Goal: Task Accomplishment & Management: Use online tool/utility

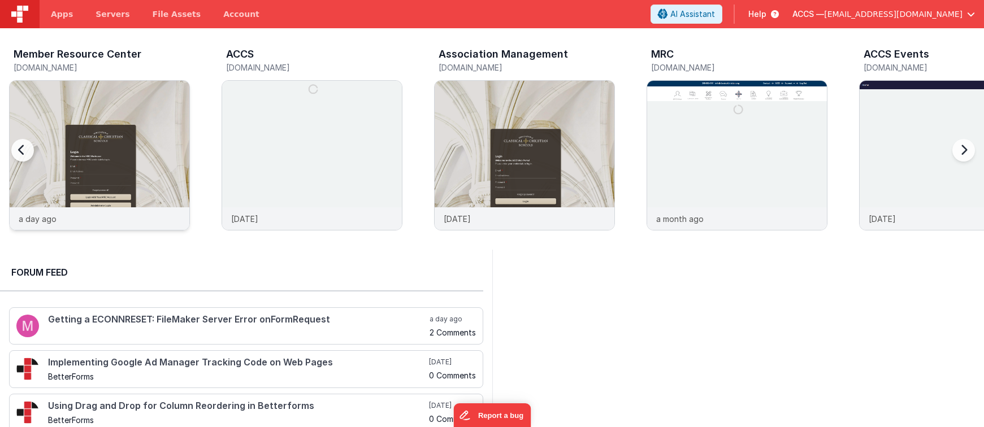
click at [120, 141] on img at bounding box center [100, 171] width 180 height 180
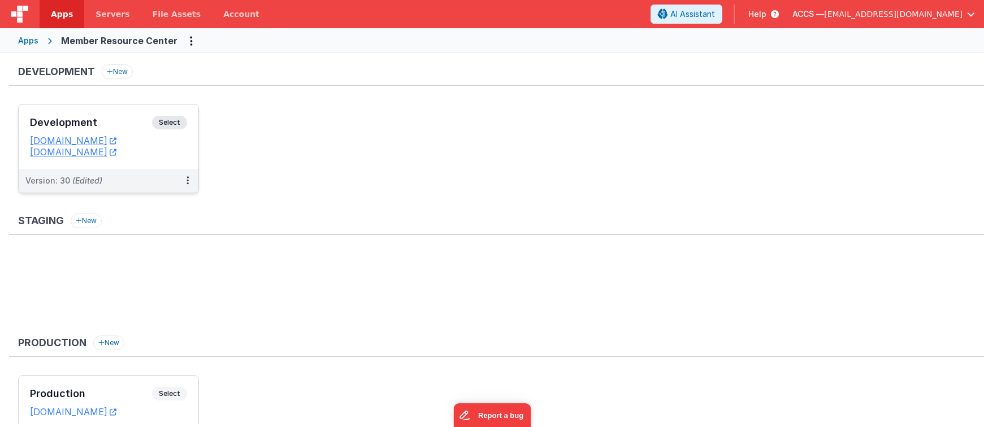
click at [129, 127] on h3 "Development" at bounding box center [91, 122] width 122 height 11
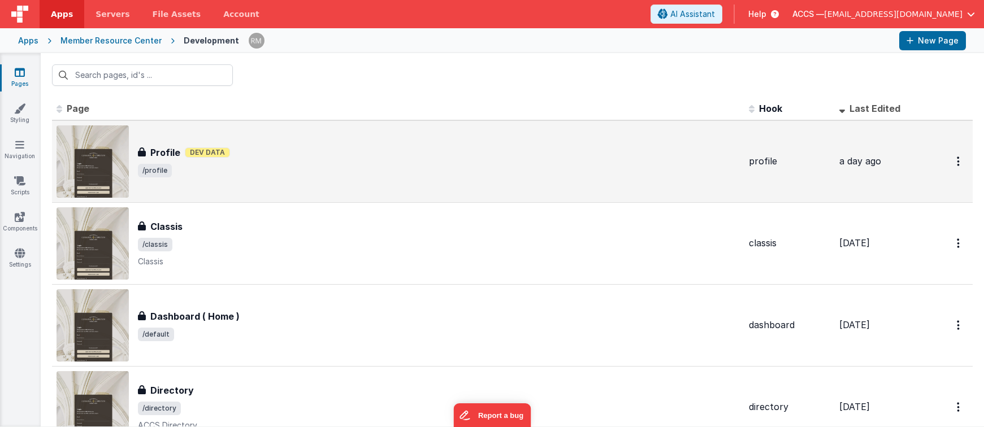
click at [227, 176] on span "/profile" at bounding box center [439, 171] width 602 height 14
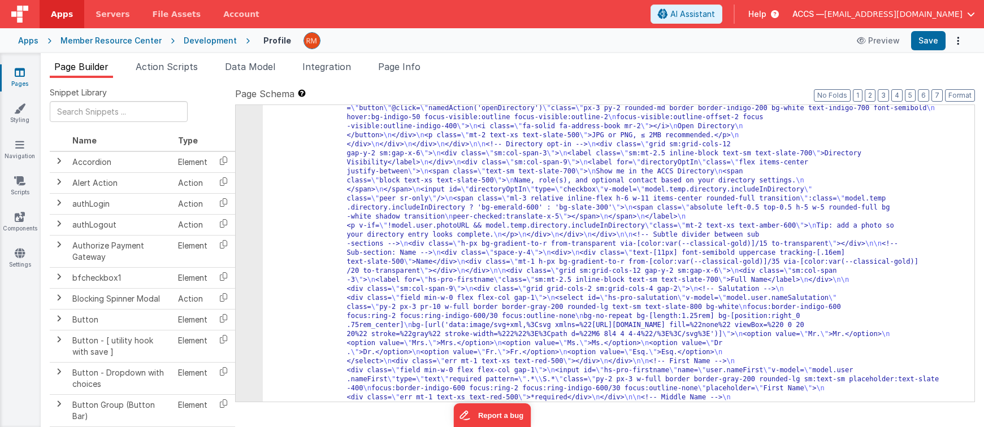
scroll to position [365, 0]
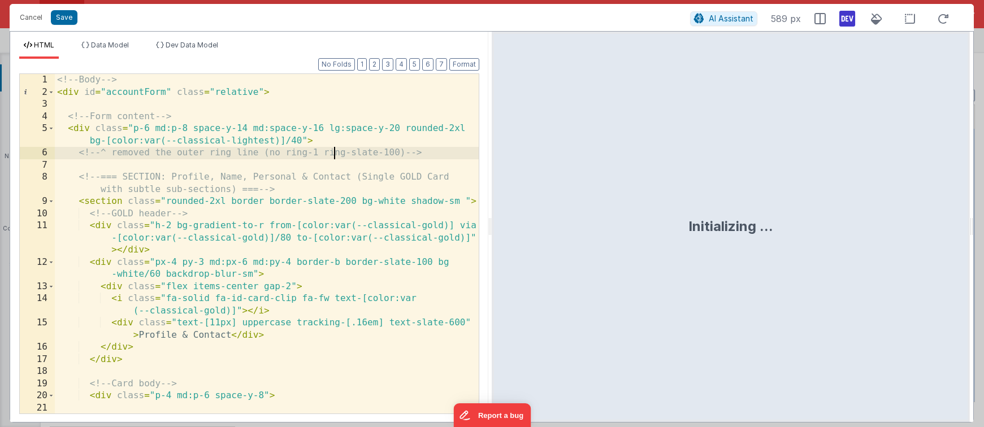
click at [331, 159] on div "<!-- Body --> < div id = "accountForm" class = "relative" > <!-- Form content -…" at bounding box center [267, 256] width 424 height 364
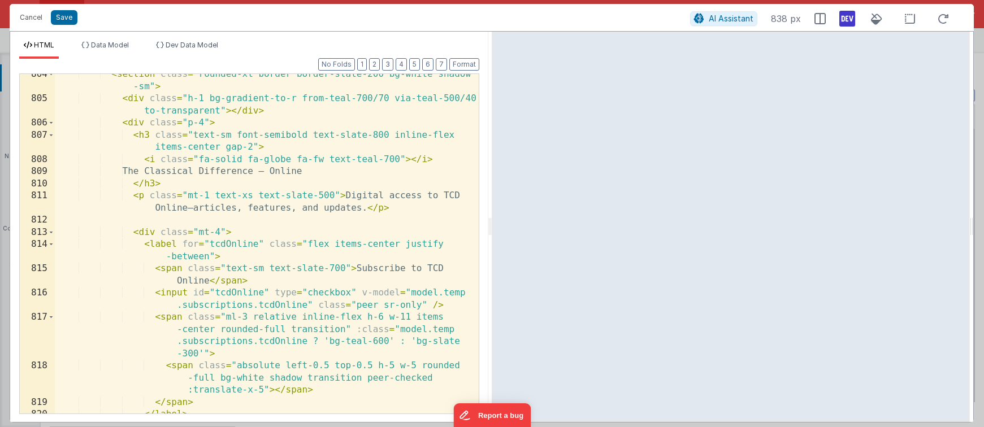
scroll to position [15097, 0]
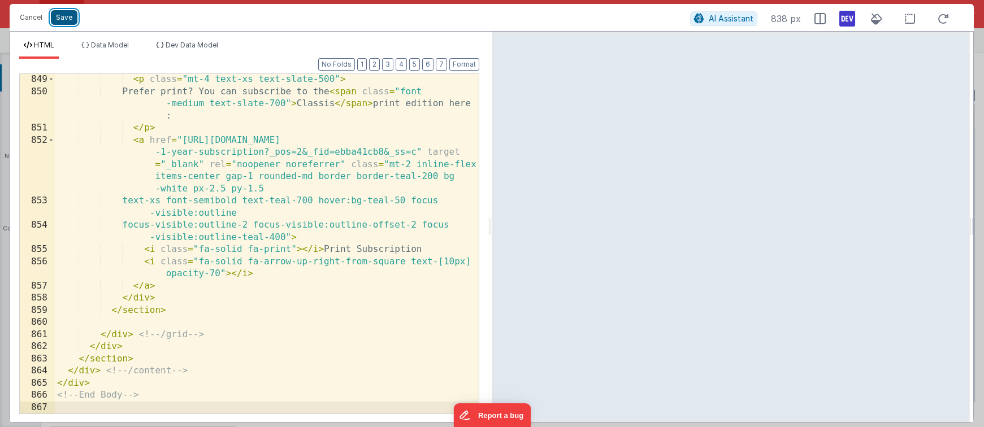
click at [66, 17] on button "Save" at bounding box center [64, 17] width 27 height 15
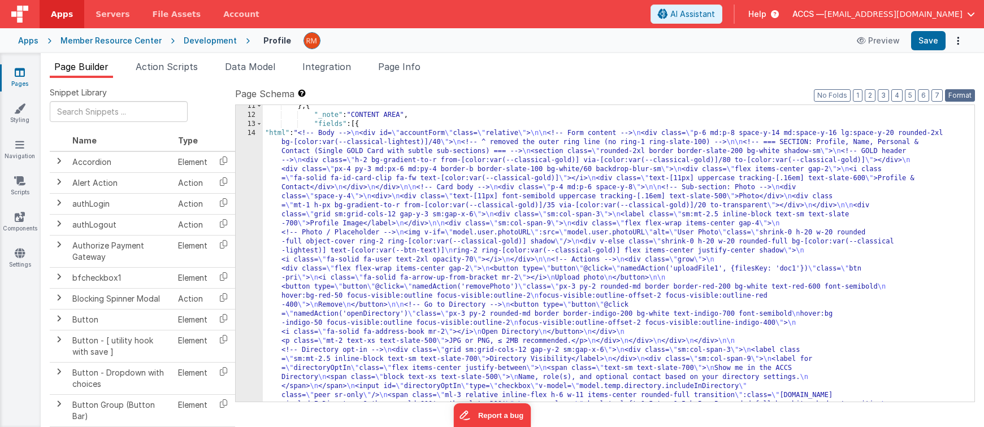
click at [958, 96] on button "Format" at bounding box center [960, 95] width 30 height 12
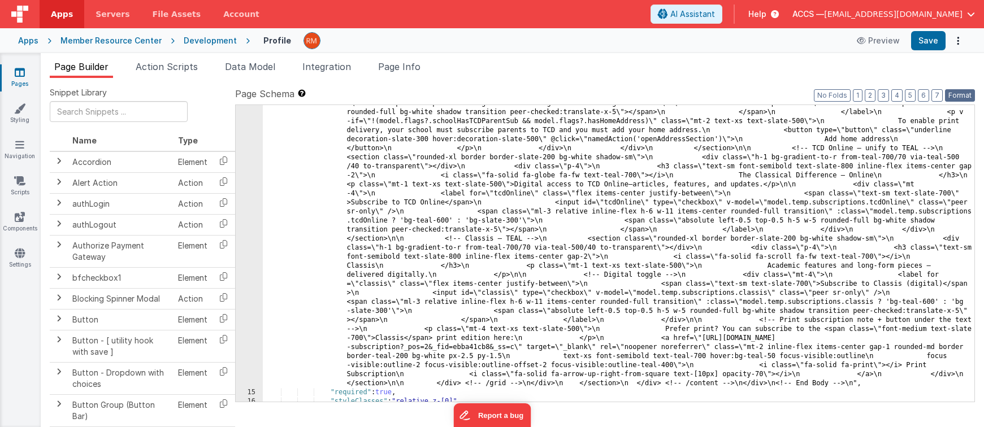
scroll to position [3522, 0]
click at [928, 37] on button "Save" at bounding box center [928, 40] width 34 height 19
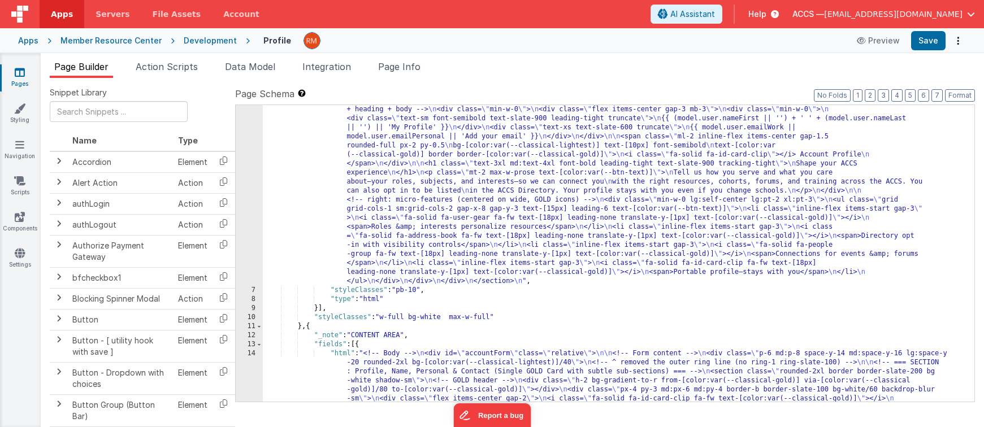
scroll to position [218, 0]
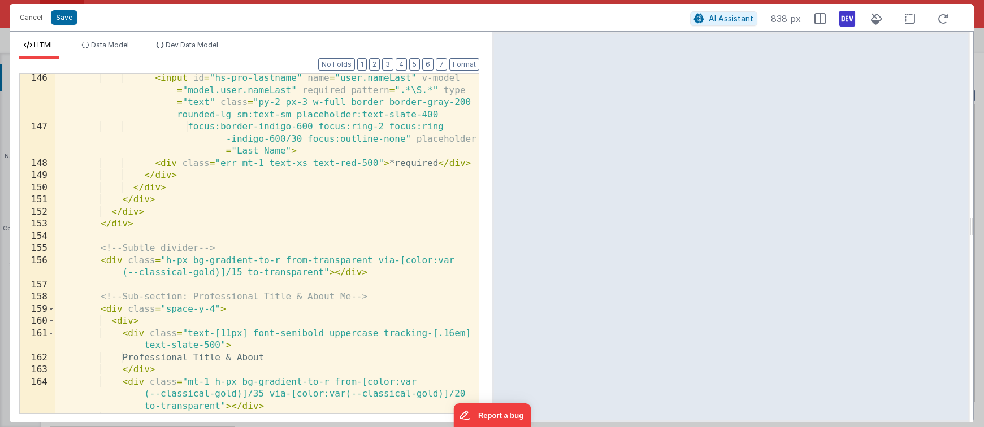
scroll to position [0, 0]
click at [174, 224] on div "< input id = "hs-pro-lastname" name = "user.nameLast" v-model = "model.user.nam…" at bounding box center [267, 272] width 424 height 401
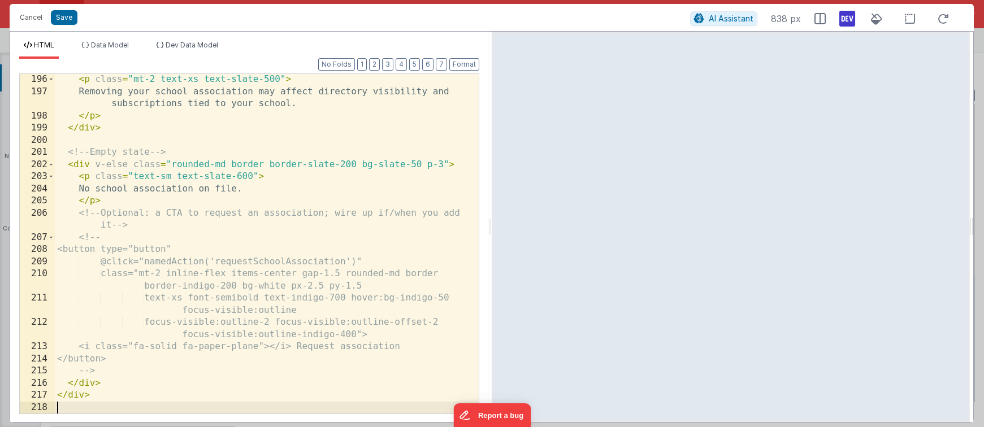
scroll to position [3292, 0]
click at [70, 19] on button "Save" at bounding box center [64, 17] width 27 height 15
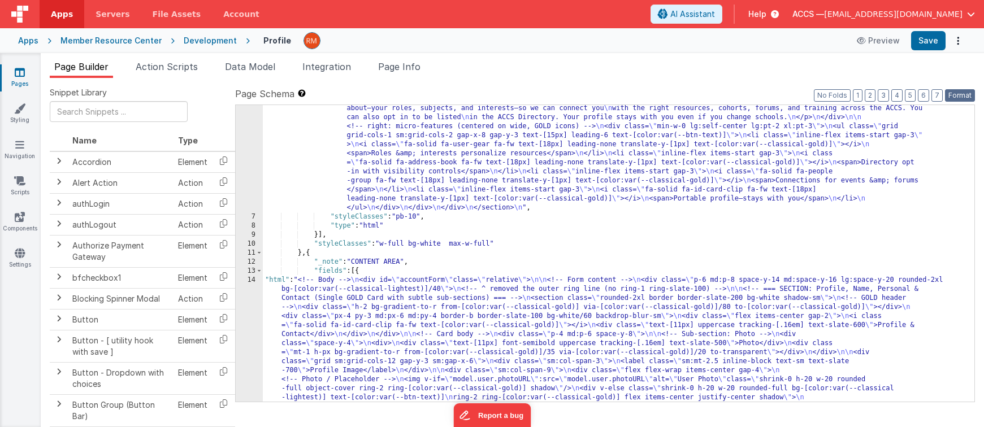
click at [960, 93] on button "Format" at bounding box center [960, 95] width 30 height 12
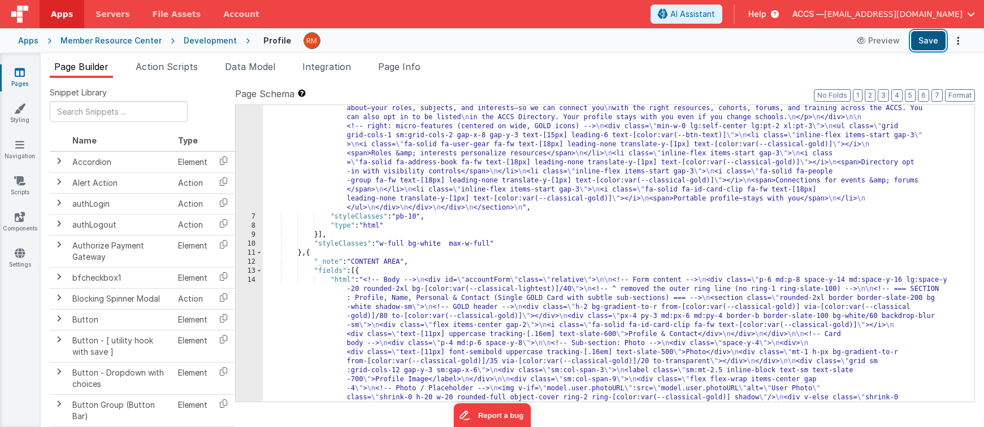
click at [931, 45] on button "Save" at bounding box center [928, 40] width 34 height 19
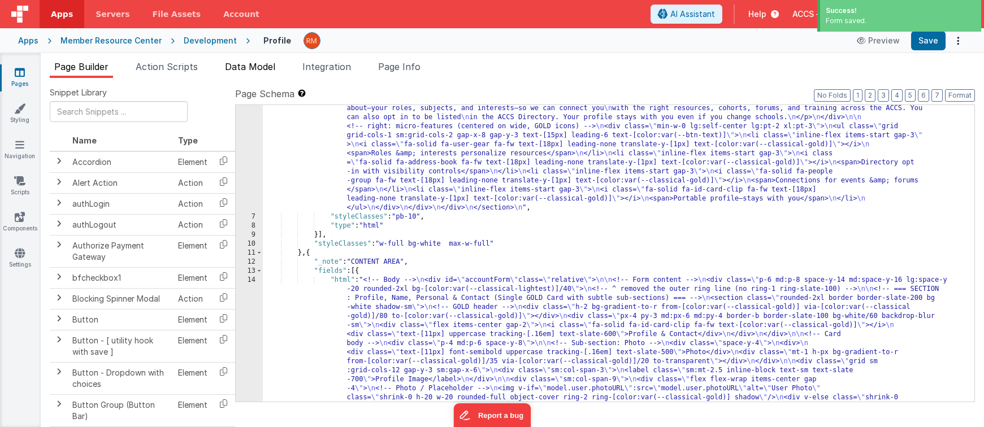
click at [263, 63] on span "Data Model" at bounding box center [250, 66] width 50 height 11
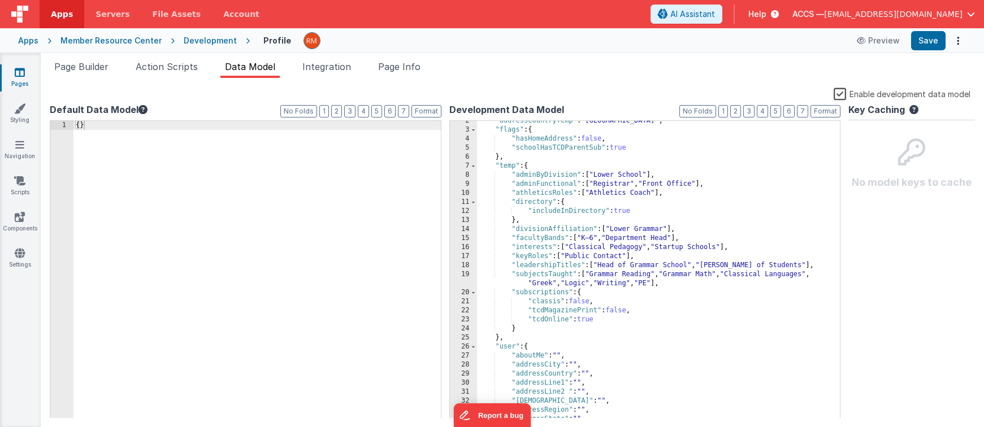
scroll to position [163, 0]
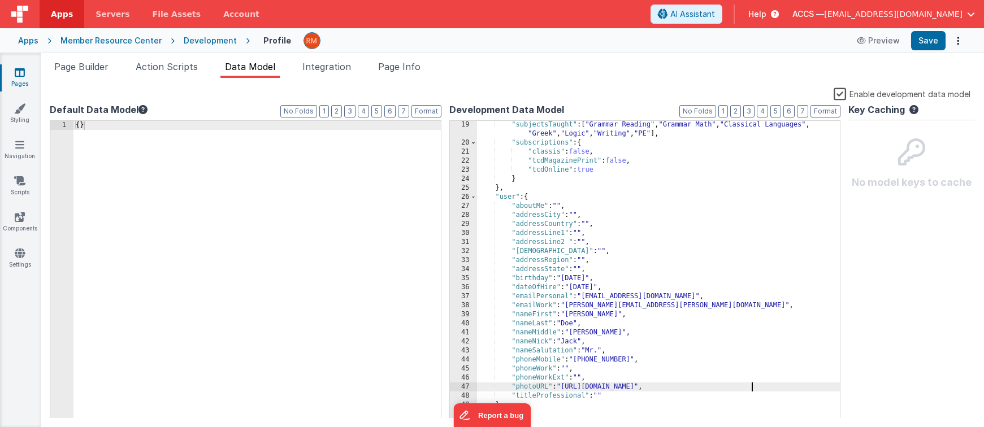
click at [761, 388] on div ""subjectsTaught" : [ "Grammar Reading" , "Grammar Math" , "Classical Languages"…" at bounding box center [658, 282] width 363 height 325
paste textarea
click at [603, 398] on div ""subjectsTaught" : [ "Grammar Reading" , "Grammar Math" , "Classical Languages"…" at bounding box center [658, 282] width 363 height 325
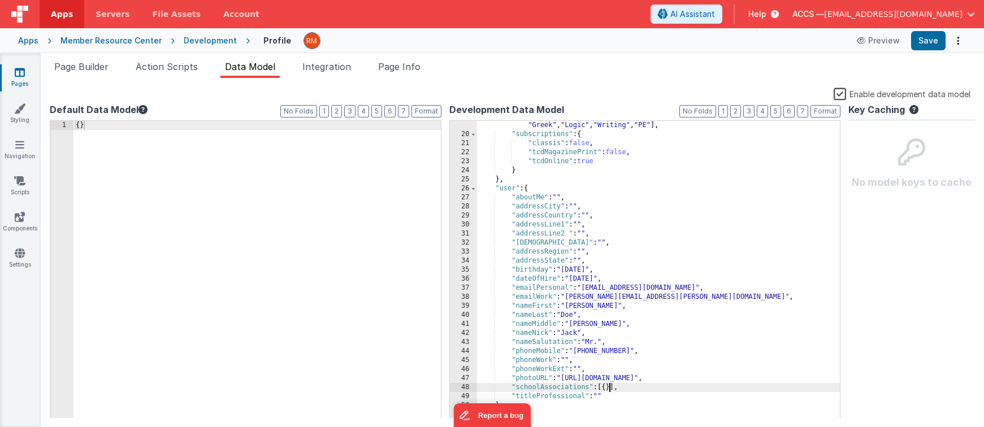
click at [607, 390] on div ""subjectsTaught" : [ "Grammar Reading" , "Grammar Math" , "Classical Languages"…" at bounding box center [658, 274] width 363 height 325
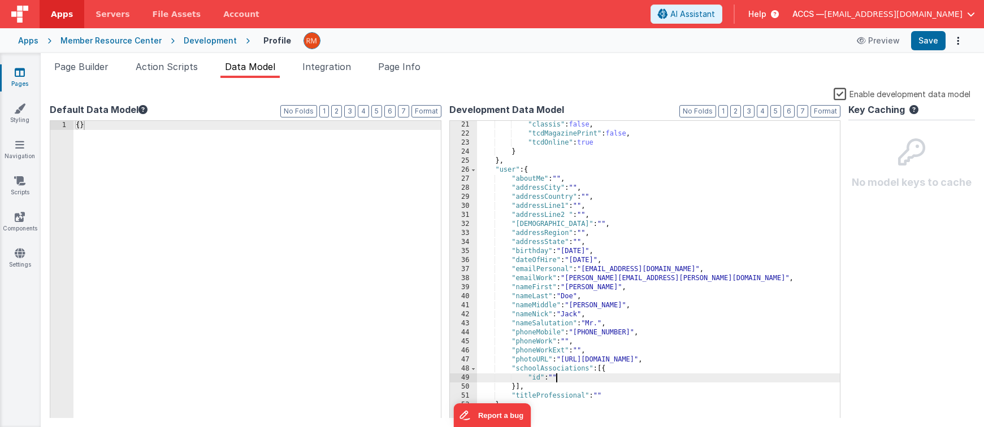
paste textarea
click at [530, 388] on div ""classis" : false , "tcdMagazinePrint" : false , "tcdOnline" : true } } , "user…" at bounding box center [658, 278] width 363 height 316
click at [563, 385] on div ""classis" : false , "tcdMagazinePrint" : false , "tcdOnline" : true } } , "user…" at bounding box center [658, 278] width 363 height 316
paste textarea
click at [679, 389] on div ""classis" : false , "tcdMagazinePrint" : false , "tcdOnline" : true } } , "user…" at bounding box center [658, 278] width 363 height 316
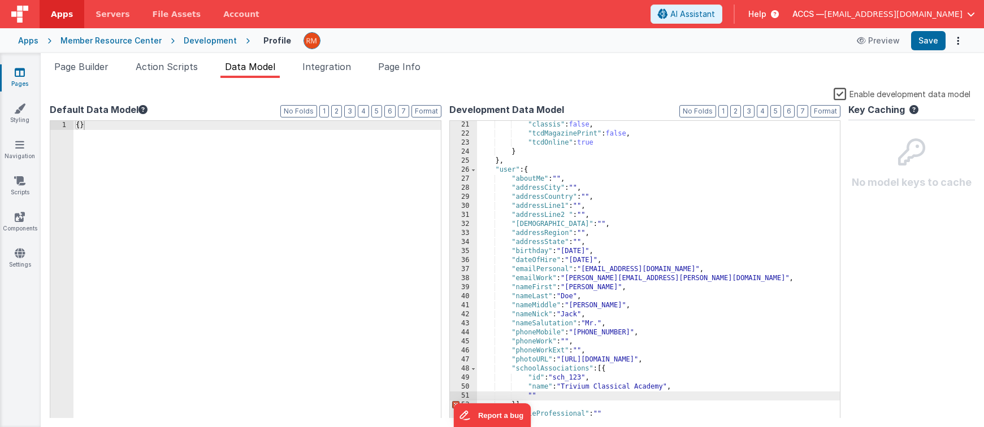
scroll to position [208, 0]
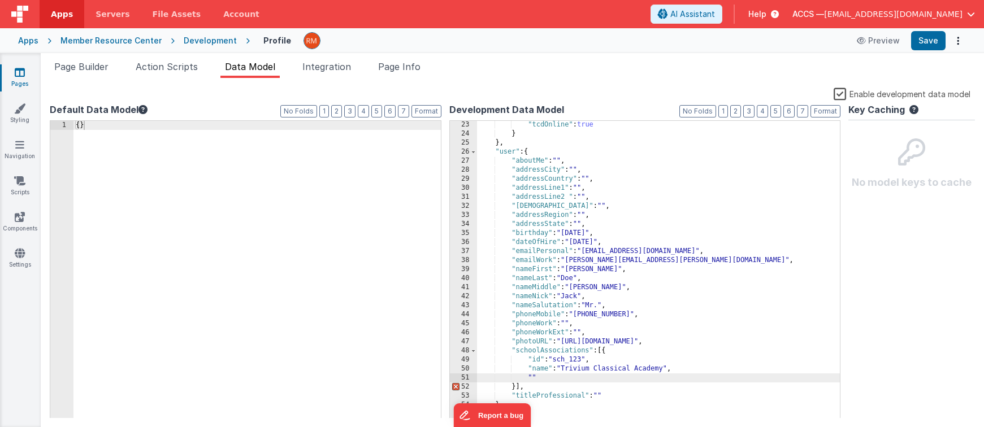
click at [532, 376] on div ""tcdOnline" : true } } , "user" : { "aboutMe" : "" , "addressCity" : "" , "addr…" at bounding box center [658, 278] width 363 height 316
paste textarea
click at [576, 380] on div ""tcdOnline" : true } } , "user" : { "aboutMe" : "" , "addressCity" : "" , "addr…" at bounding box center [658, 278] width 363 height 316
click at [573, 377] on div ""tcdOnline" : true } } , "user" : { "aboutMe" : "" , "addressCity" : "" , "addr…" at bounding box center [658, 278] width 363 height 316
click at [652, 381] on div ""tcdOnline" : true } } , "user" : { "aboutMe" : "" , "addressCity" : "" , "addr…" at bounding box center [658, 278] width 363 height 316
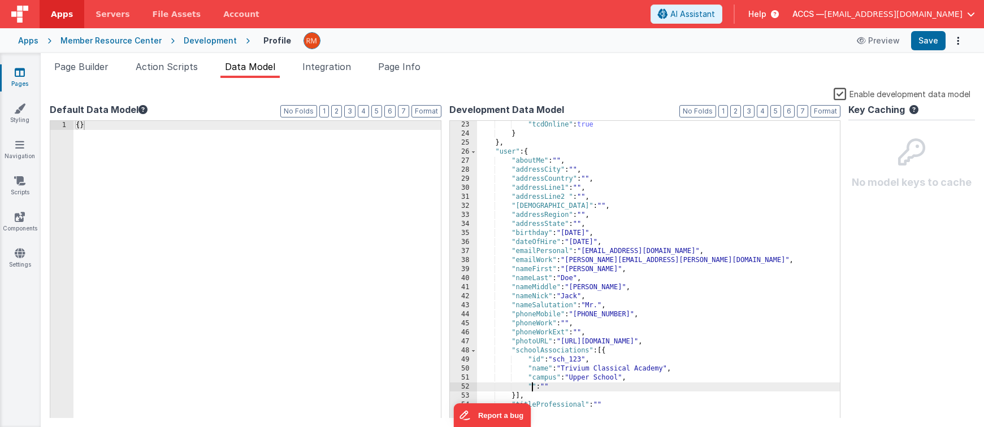
click at [531, 384] on div ""tcdOnline" : true } } , "user" : { "aboutMe" : "" , "addressCity" : "" , "addr…" at bounding box center [658, 278] width 363 height 316
click at [564, 384] on div ""tcdOnline" : true } } , "user" : { "aboutMe" : "" , "addressCity" : "" , "addr…" at bounding box center [658, 278] width 363 height 316
paste textarea
click at [609, 384] on div ""tcdOnline" : true } } , "user" : { "aboutMe" : "" , "addressCity" : "" , "addr…" at bounding box center [658, 278] width 363 height 316
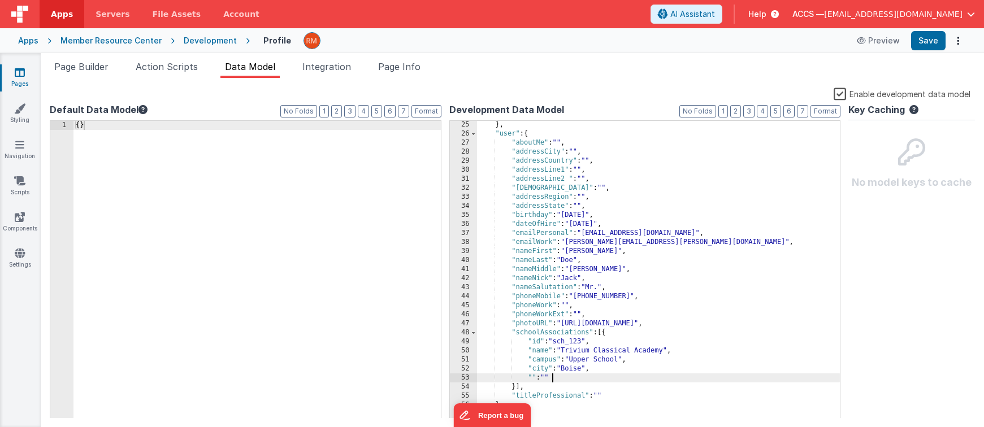
click at [533, 376] on div "} , "user" : { "aboutMe" : "" , "addressCity" : "" , "addressCountry" : "" , "a…" at bounding box center [658, 278] width 363 height 316
paste textarea
click at [565, 378] on div "} , "user" : { "aboutMe" : "" , "addressCity" : "" , "addressCountry" : "" , "a…" at bounding box center [658, 278] width 363 height 316
click at [567, 378] on div "} , "user" : { "aboutMe" : "" , "addressCity" : "" , "addressCountry" : "" , "a…" at bounding box center [658, 278] width 363 height 316
click at [602, 380] on div "} , "user" : { "aboutMe" : "" , "addressCity" : "" , "addressCountry" : "" , "a…" at bounding box center [658, 278] width 363 height 316
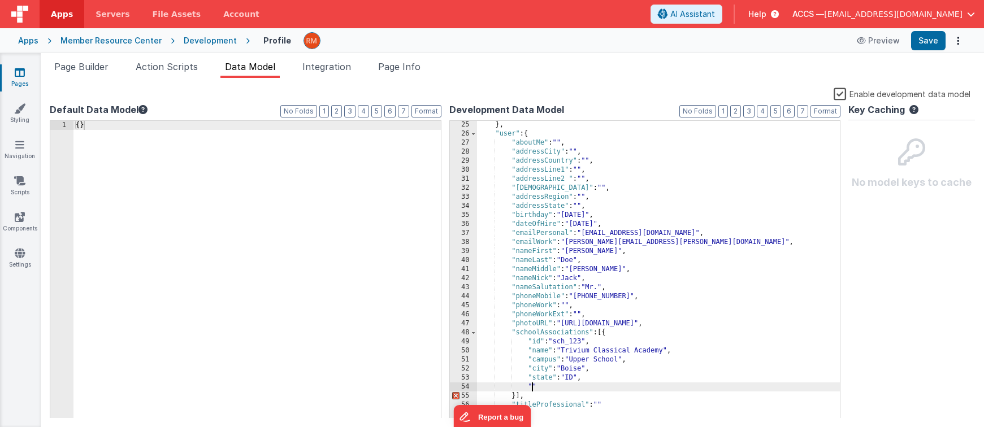
click at [532, 386] on div "} , "user" : { "aboutMe" : "" , "addressCity" : "" , "addressCountry" : "" , "a…" at bounding box center [658, 278] width 363 height 316
click at [564, 389] on div "} , "user" : { "aboutMe" : "" , "addressCity" : "" , "addressCountry" : "" , "a…" at bounding box center [658, 278] width 363 height 316
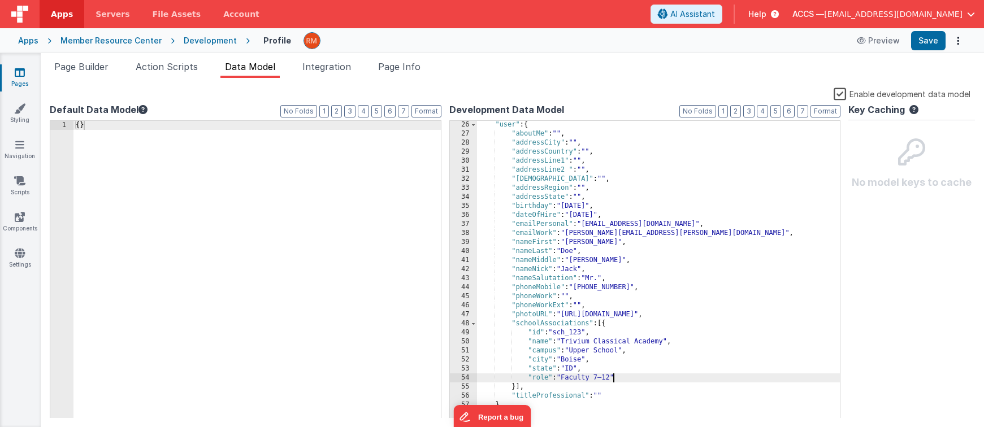
scroll to position [236, 0]
click at [920, 43] on button "Save" at bounding box center [928, 40] width 34 height 19
click at [946, 38] on div "Preview Save" at bounding box center [908, 40] width 116 height 19
click at [936, 40] on button "Save" at bounding box center [928, 40] width 34 height 19
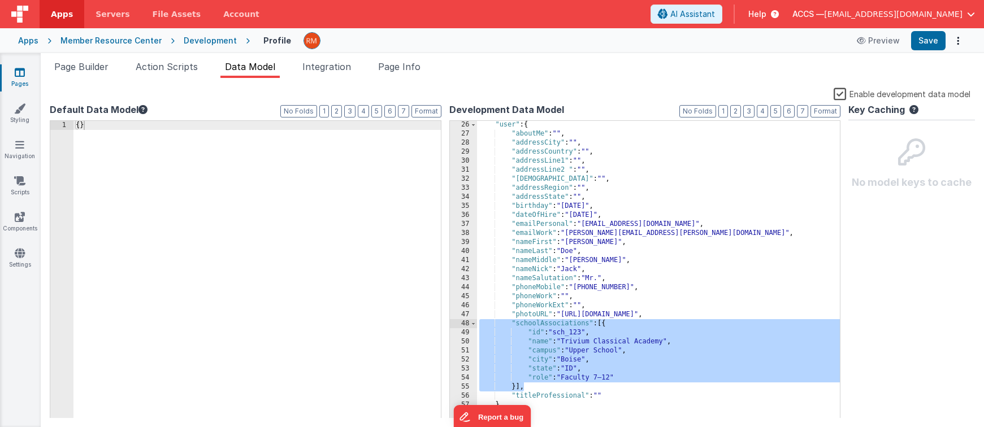
drag, startPoint x: 538, startPoint y: 388, endPoint x: 443, endPoint y: 320, distance: 116.2
click at [443, 320] on div "Default Data Model Format 7 6 5 4 3 2 1 No Folds 1 { } XXXXXXXXXXXXXXXXXXXXXXXX…" at bounding box center [512, 260] width 925 height 315
click at [924, 29] on div "Apps Member Resource Center Development Profile Preview Save" at bounding box center [492, 40] width 984 height 25
click at [929, 41] on button "Save" at bounding box center [928, 40] width 34 height 19
click at [643, 288] on div ""user" : { "aboutMe" : "" , "addressCity" : "" , "addressCountry" : "" , "addre…" at bounding box center [658, 278] width 363 height 316
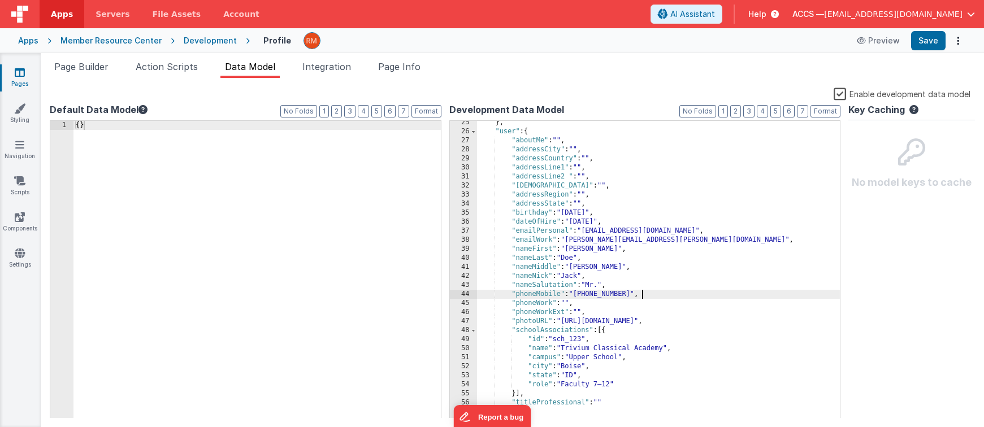
scroll to position [0, 0]
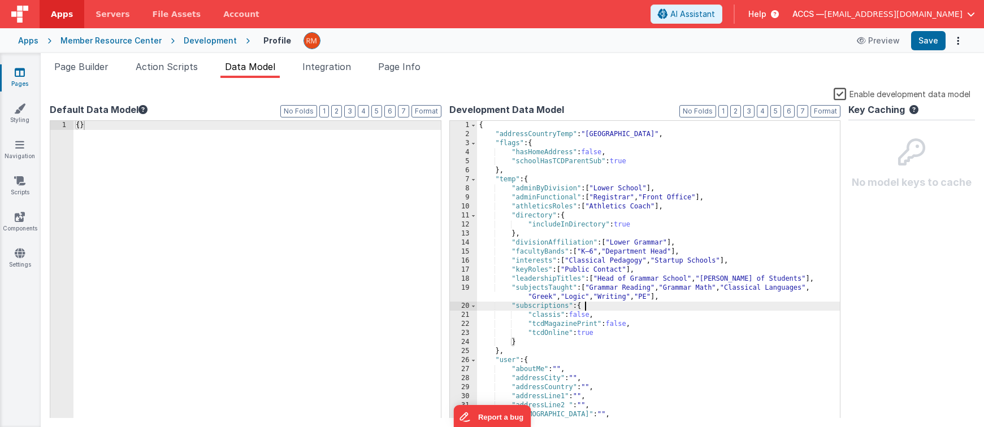
click at [678, 303] on div "{ "addressCountryTemp" : "United States" , "flags" : { "hasHomeAddress" : false…" at bounding box center [658, 279] width 363 height 316
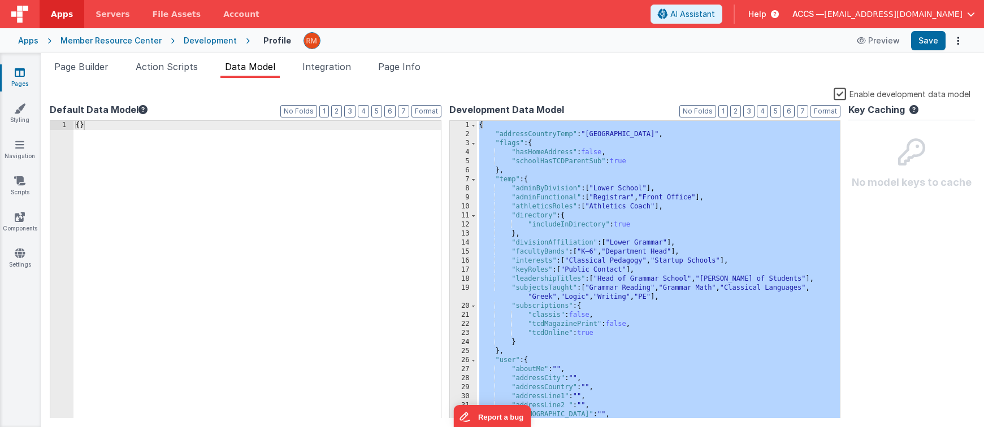
click at [580, 224] on div "{ "addressCountryTemp" : "United States" , "flags" : { "hasHomeAddress" : false…" at bounding box center [658, 279] width 363 height 316
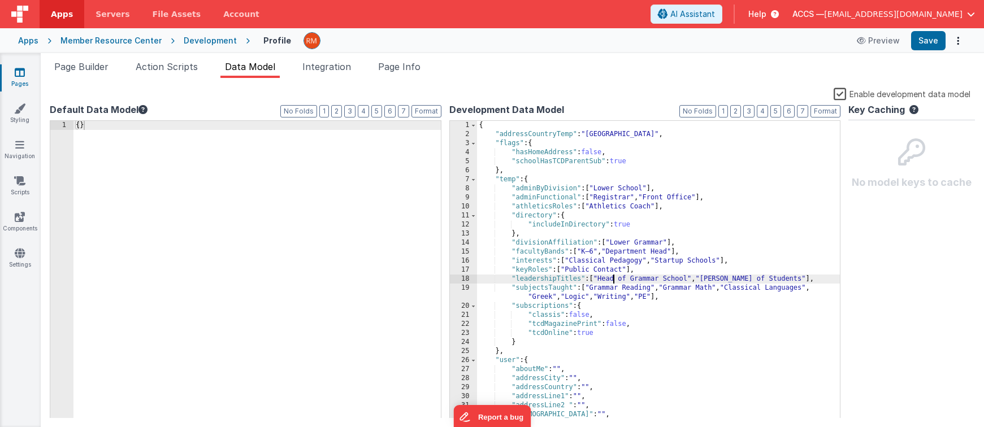
click at [615, 277] on div "{ "addressCountryTemp" : "United States" , "flags" : { "hasHomeAddress" : false…" at bounding box center [658, 279] width 363 height 316
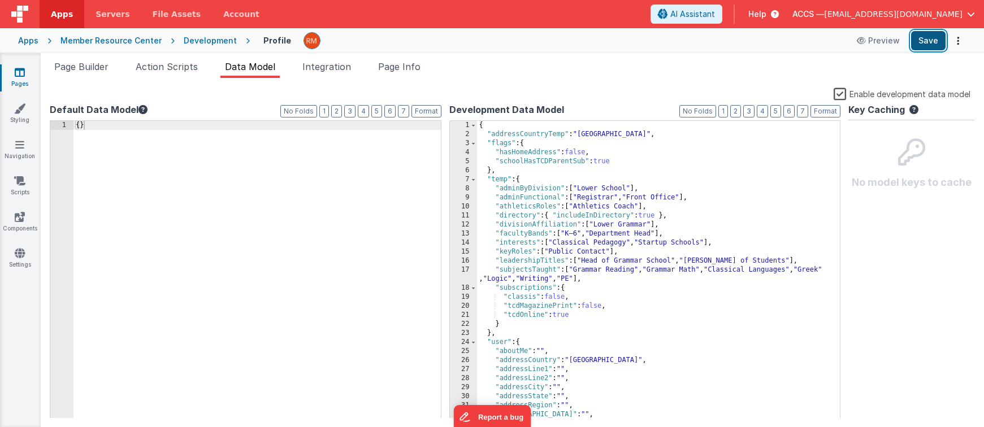
click at [926, 38] on button "Save" at bounding box center [928, 40] width 34 height 19
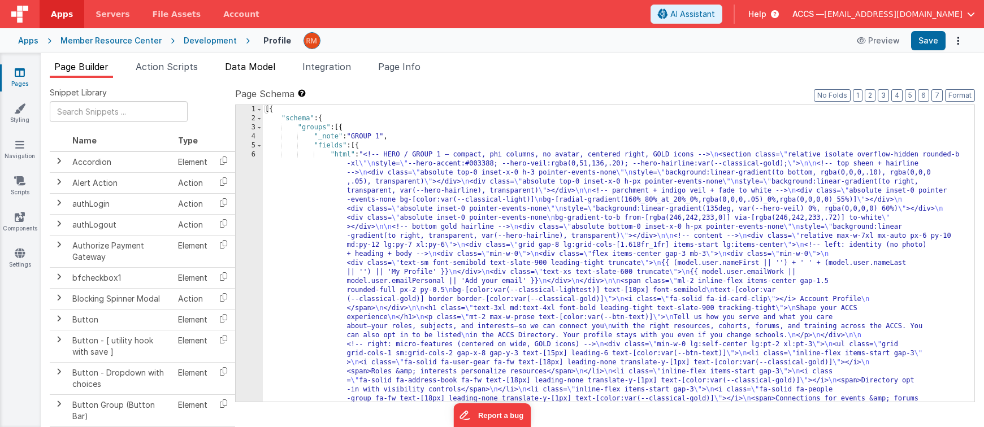
click at [258, 65] on span "Data Model" at bounding box center [250, 66] width 50 height 11
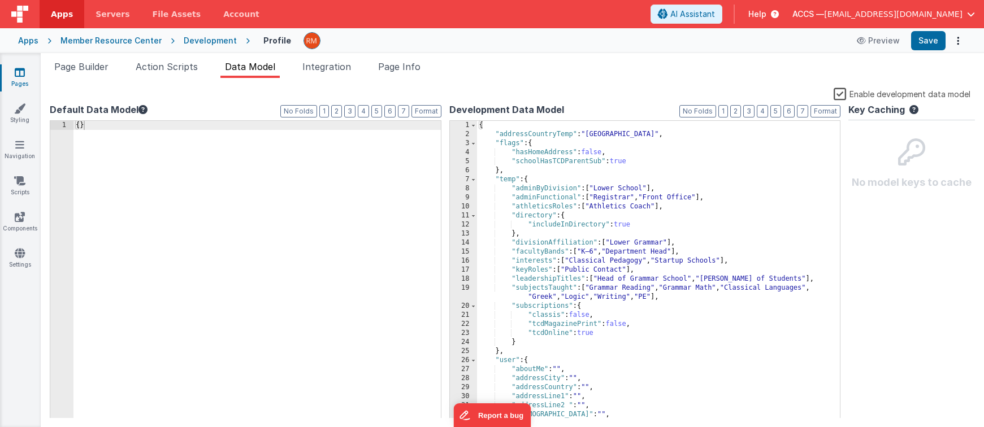
click at [642, 236] on div "{ "addressCountryTemp" : "[GEOGRAPHIC_DATA]" , "flags" : { "hasHomeAddress" : f…" at bounding box center [658, 279] width 363 height 316
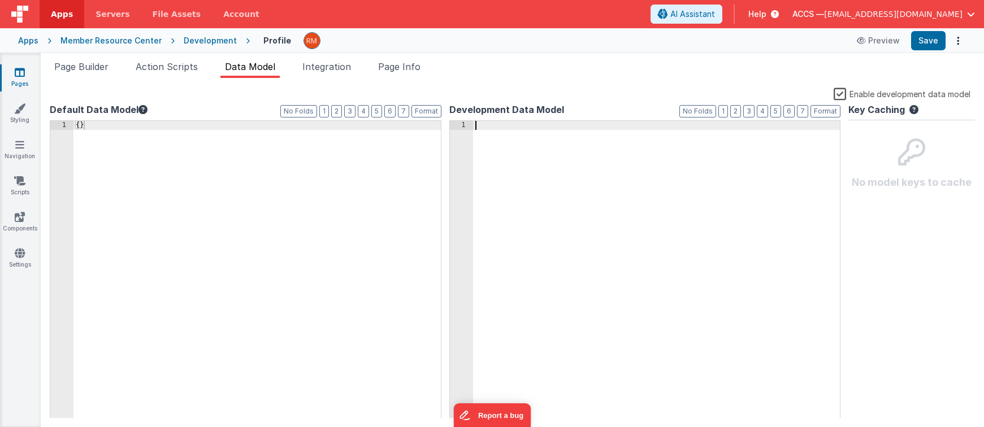
scroll to position [245, 0]
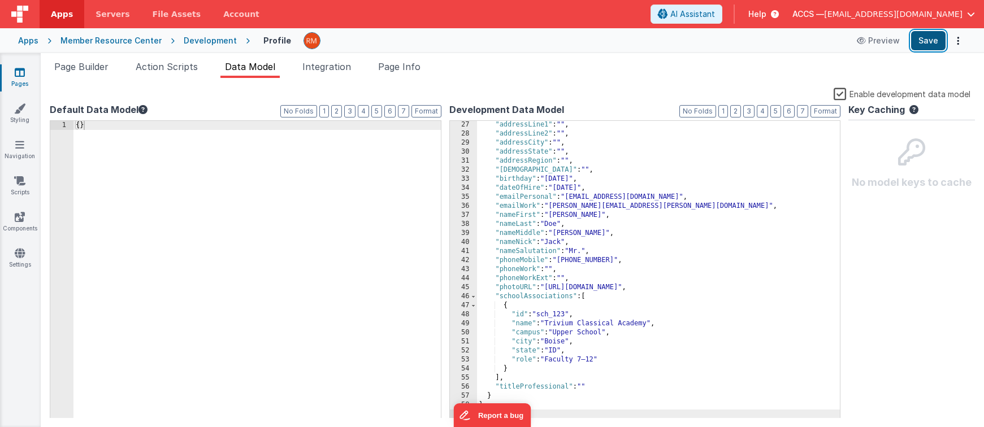
click at [924, 38] on button "Save" at bounding box center [928, 40] width 34 height 19
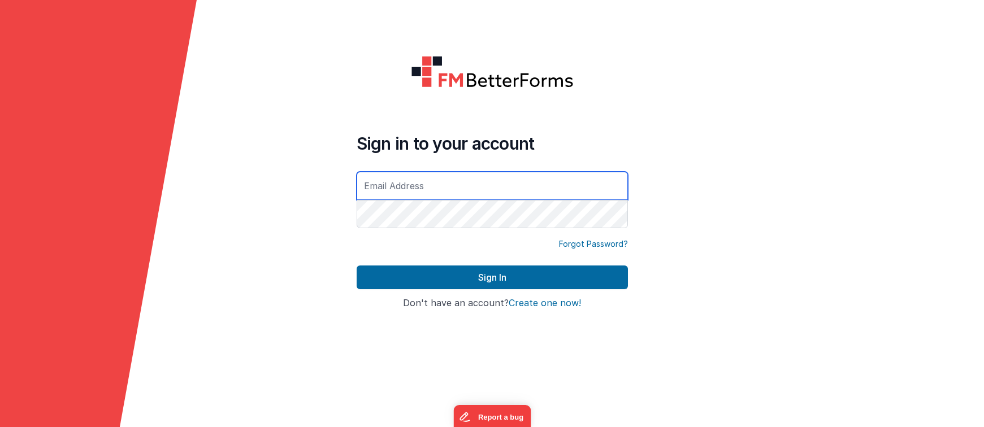
type input "[EMAIL_ADDRESS][DOMAIN_NAME]"
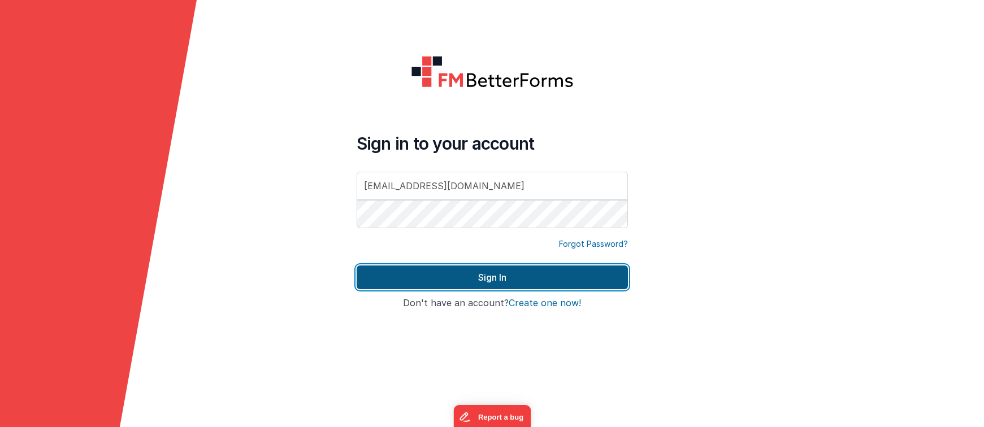
click at [517, 273] on button "Sign In" at bounding box center [491, 278] width 271 height 24
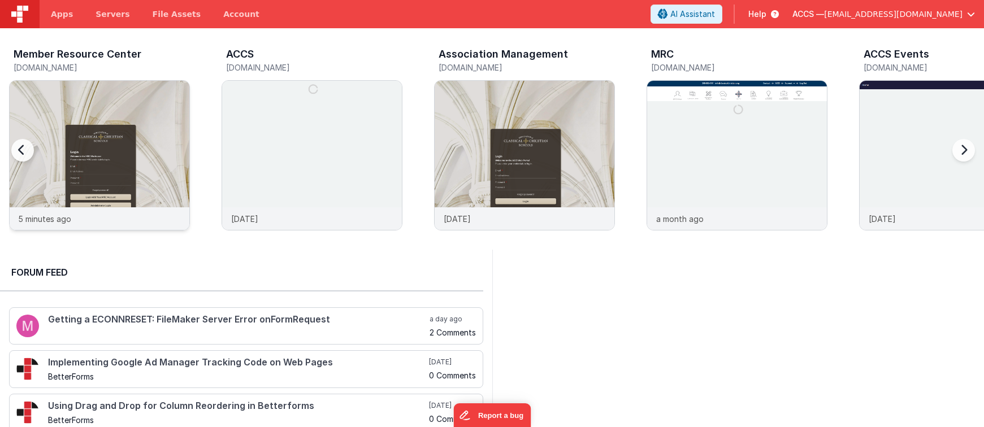
click at [112, 129] on img at bounding box center [100, 171] width 180 height 180
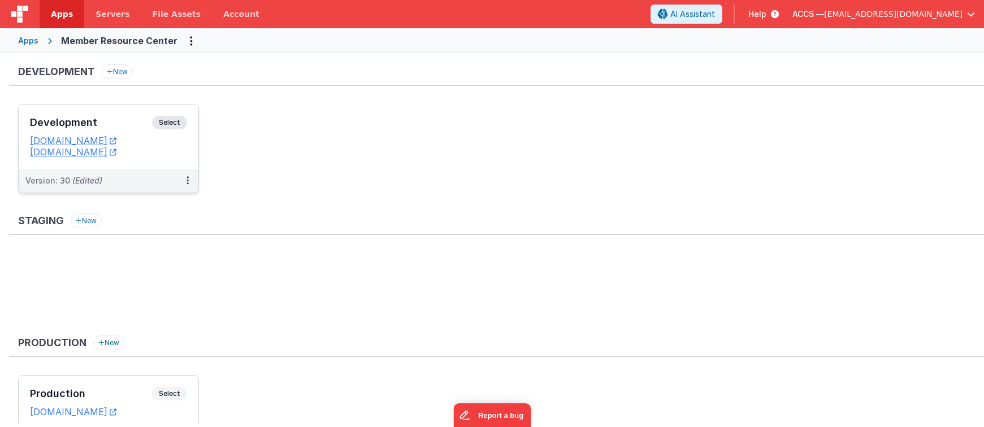
click at [133, 127] on h3 "Development" at bounding box center [91, 122] width 122 height 11
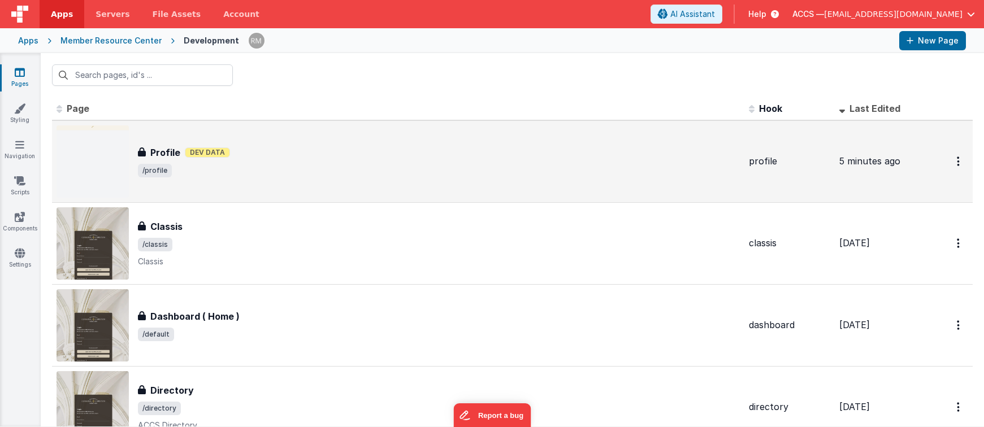
click at [378, 181] on div "Profile Profile Dev Data /profile" at bounding box center [397, 161] width 683 height 72
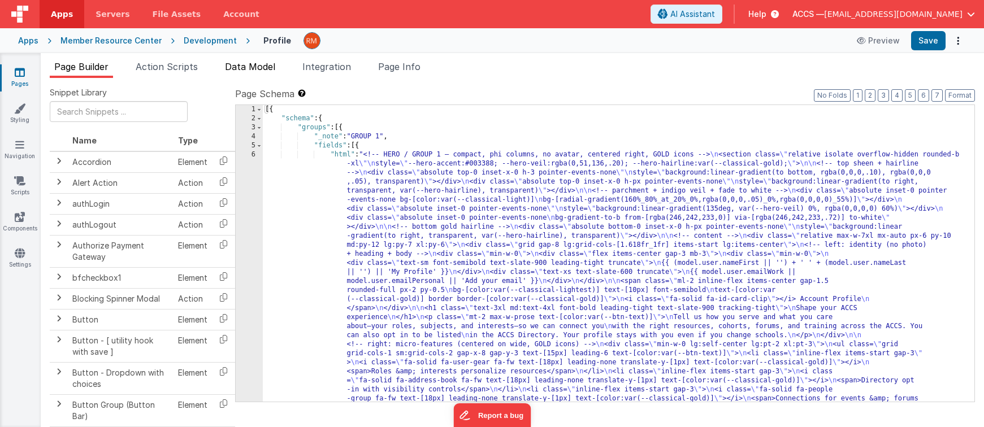
click at [262, 66] on span "Data Model" at bounding box center [250, 66] width 50 height 11
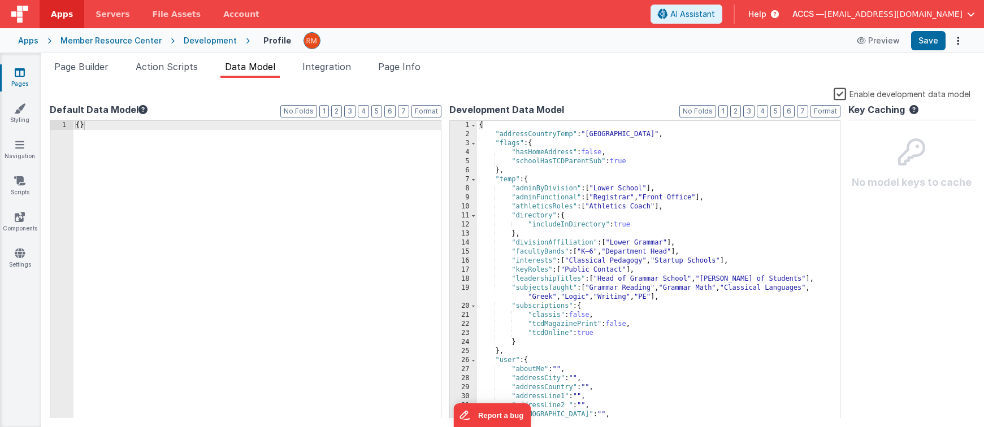
click at [499, 206] on div "{ "addressCountryTemp" : "United States" , "flags" : { "hasHomeAddress" : false…" at bounding box center [658, 279] width 363 height 316
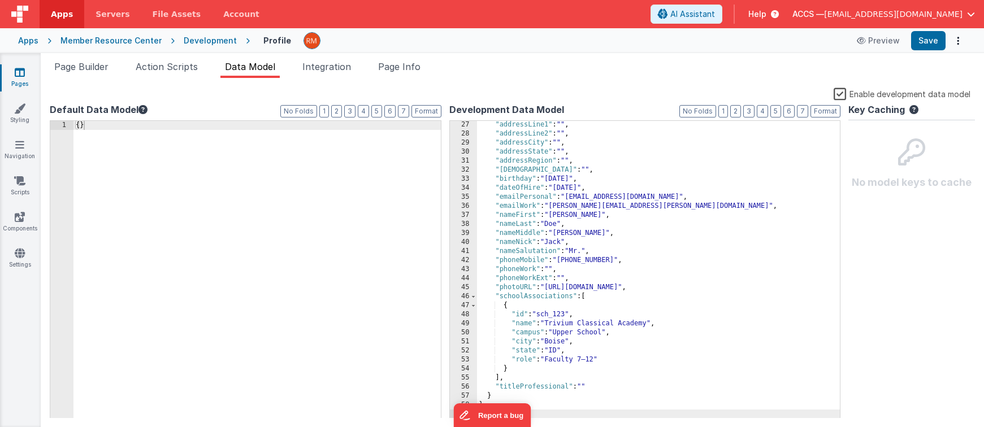
scroll to position [245, 0]
click at [921, 48] on button "Save" at bounding box center [928, 40] width 34 height 19
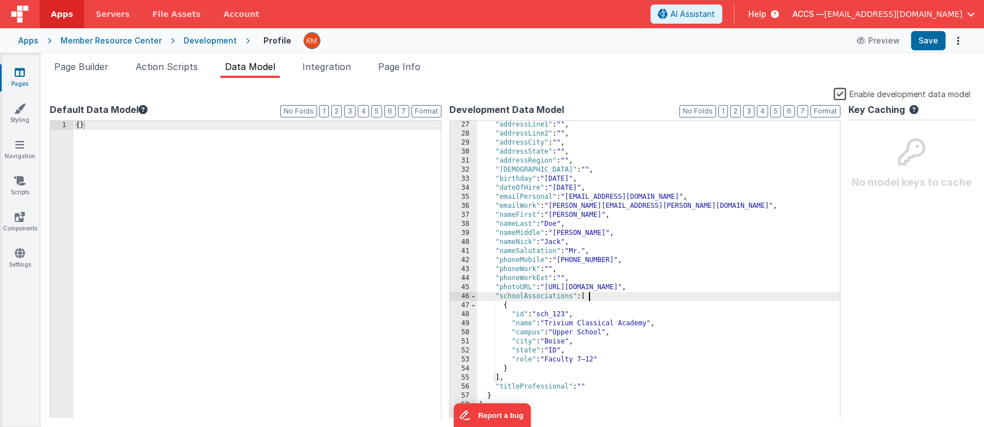
click at [594, 298] on div ""addressLine1" : "" , "addressLine2" : "" , "addressCity" : "" , "addressState"…" at bounding box center [658, 278] width 363 height 316
click at [499, 378] on div ""addressLine1" : "" , "addressLine2" : "" , "addressCity" : "" , "addressState"…" at bounding box center [658, 278] width 363 height 316
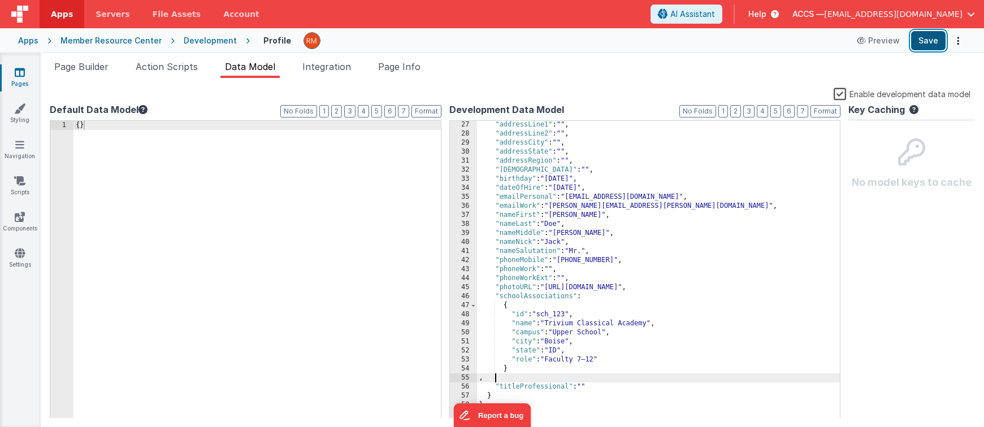
click at [926, 43] on button "Save" at bounding box center [928, 40] width 34 height 19
click at [98, 76] on li "Page Builder" at bounding box center [81, 69] width 63 height 18
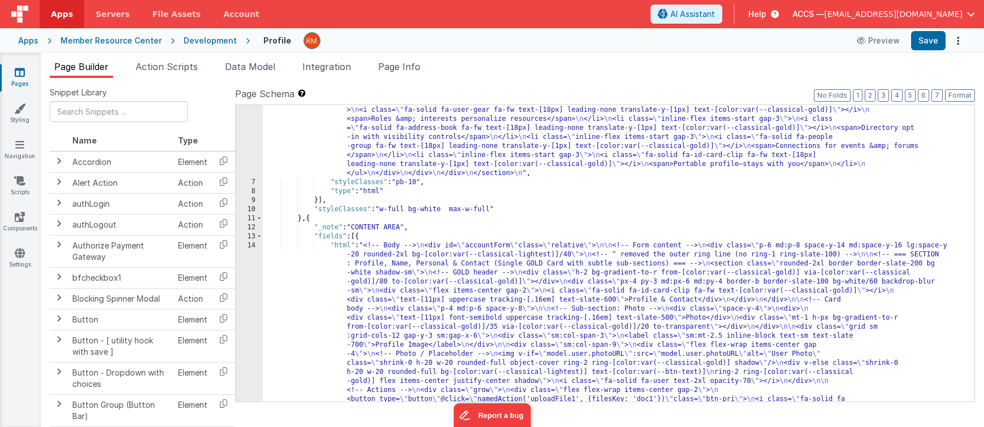
scroll to position [267, 0]
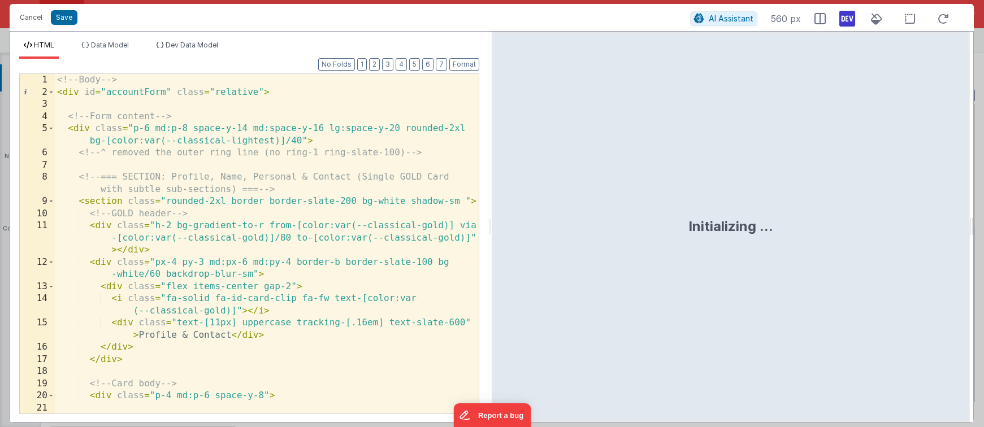
click at [316, 254] on div "<!-- Body --> < div id = "accountForm" class = "relative" > <!-- Form content -…" at bounding box center [267, 256] width 424 height 364
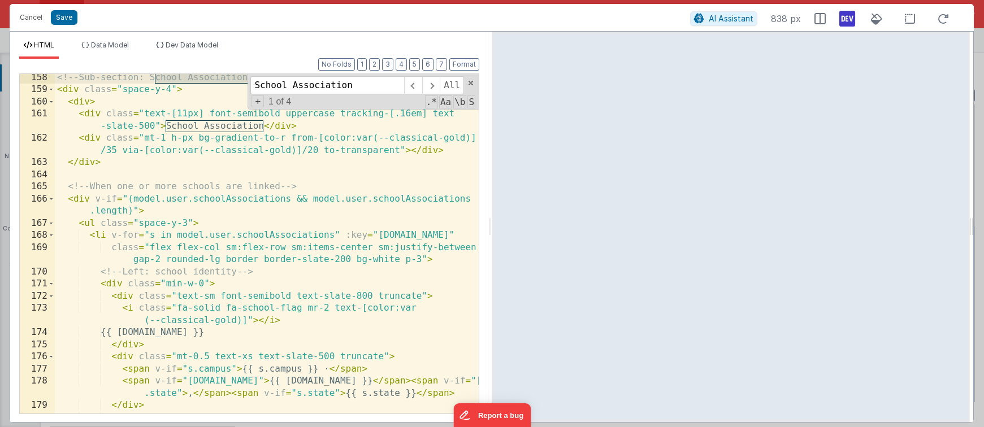
scroll to position [2705, 0]
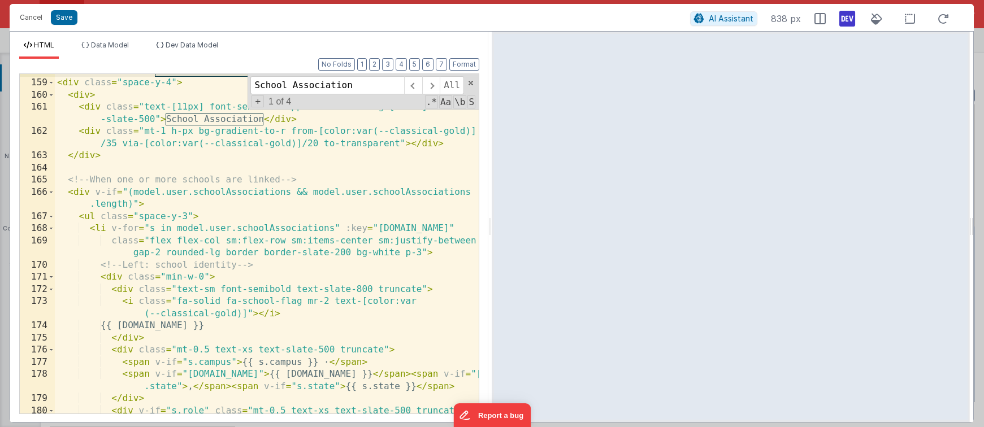
type input "School Association"
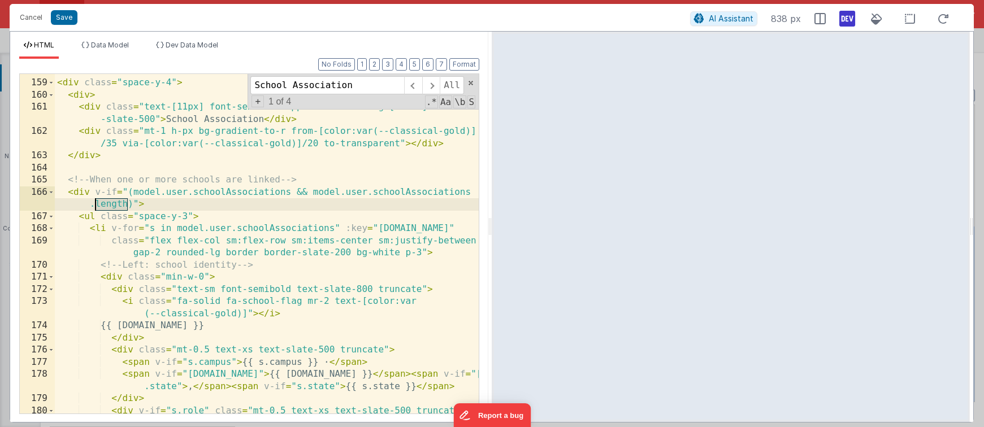
drag, startPoint x: 130, startPoint y: 205, endPoint x: 97, endPoint y: 207, distance: 33.4
click at [97, 207] on div "<!-- Sub-section: School Association (read-only with remove) --> < div class = …" at bounding box center [267, 247] width 424 height 364
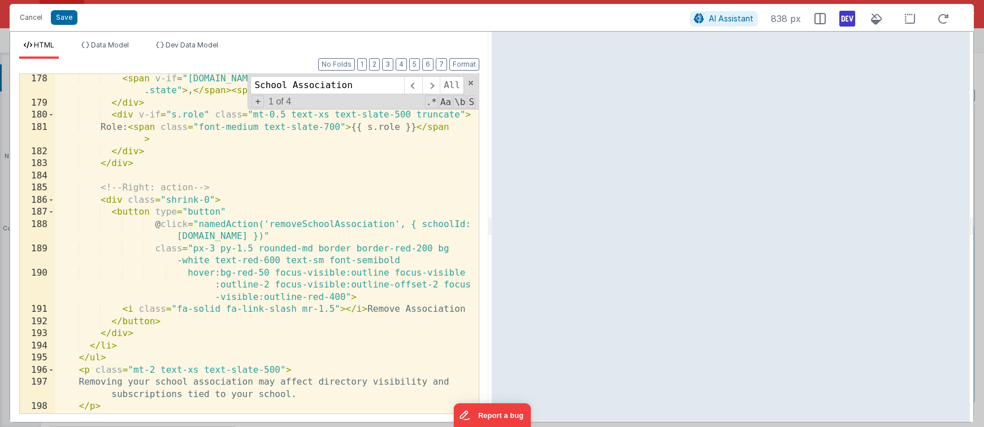
scroll to position [3060, 0]
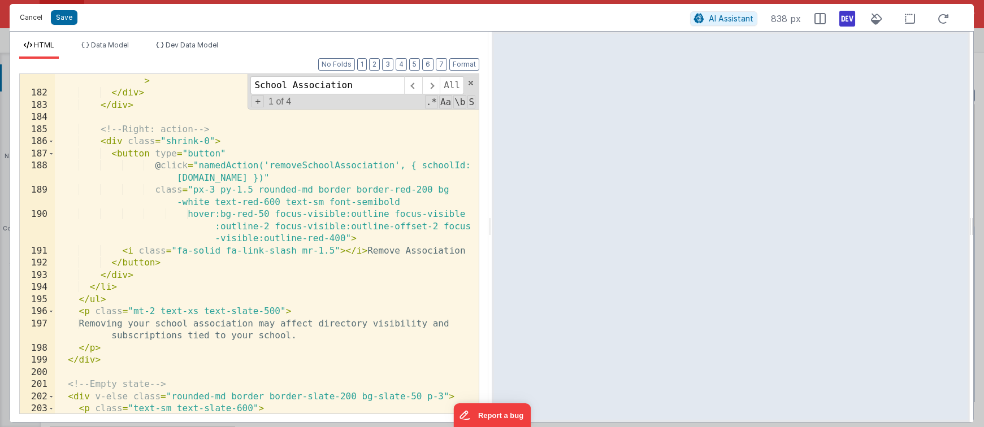
click at [35, 16] on button "Cancel" at bounding box center [31, 18] width 34 height 16
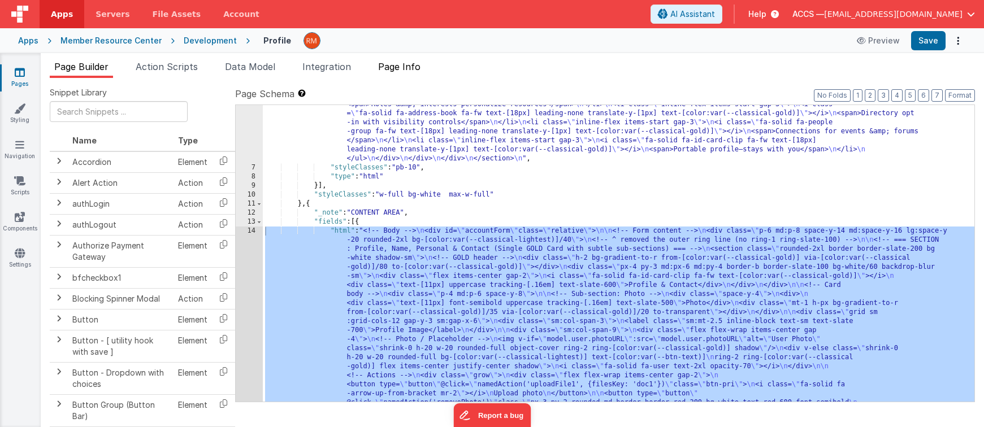
click at [406, 67] on span "Page Info" at bounding box center [399, 66] width 42 height 11
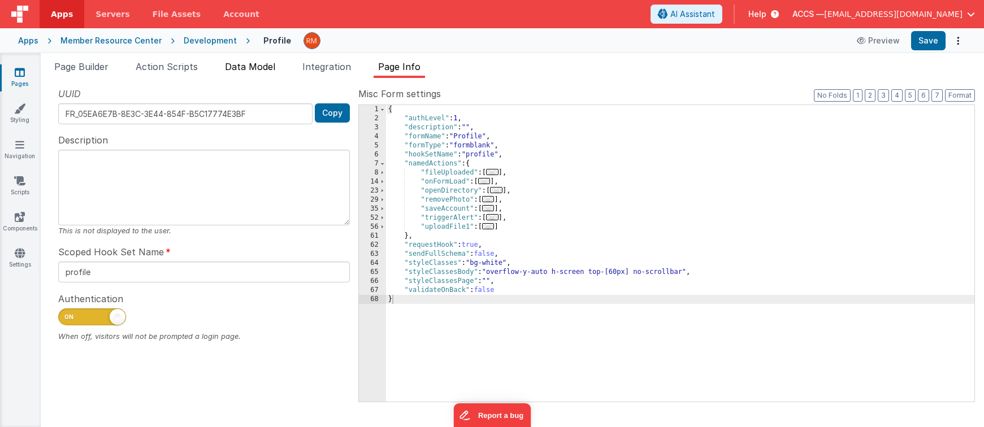
click at [264, 66] on span "Data Model" at bounding box center [250, 66] width 50 height 11
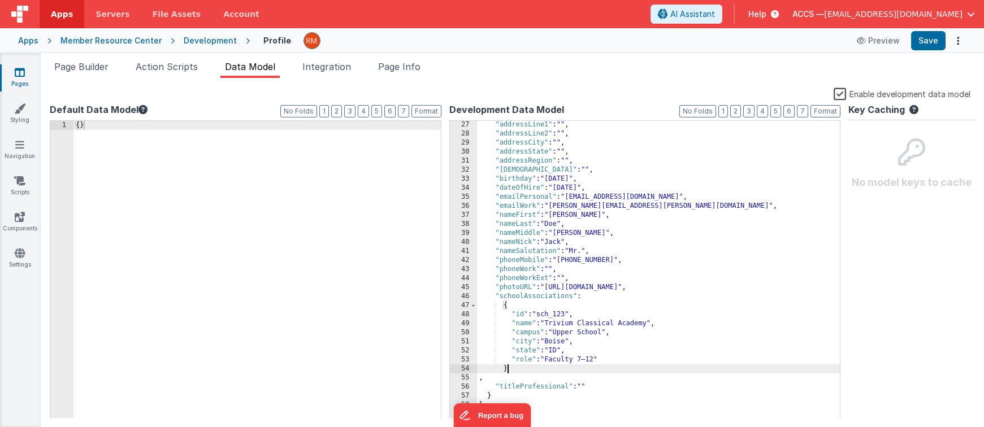
click at [629, 364] on div ""addressLine1" : "" , "addressLine2" : "" , "addressCity" : "" , "addressState"…" at bounding box center [658, 278] width 363 height 316
click at [629, 361] on div ""addressLine1" : "" , "addressLine2" : "" , "addressCity" : "" , "addressState"…" at bounding box center [658, 278] width 363 height 316
click at [533, 371] on div ""addressLine1" : "" , "addressLine2" : "" , "addressCity" : "" , "addressState"…" at bounding box center [658, 278] width 363 height 316
click at [516, 369] on div ""addressLine1" : "" , "addressLine2" : "" , "addressCity" : "" , "addressState"…" at bounding box center [658, 278] width 363 height 316
paste textarea
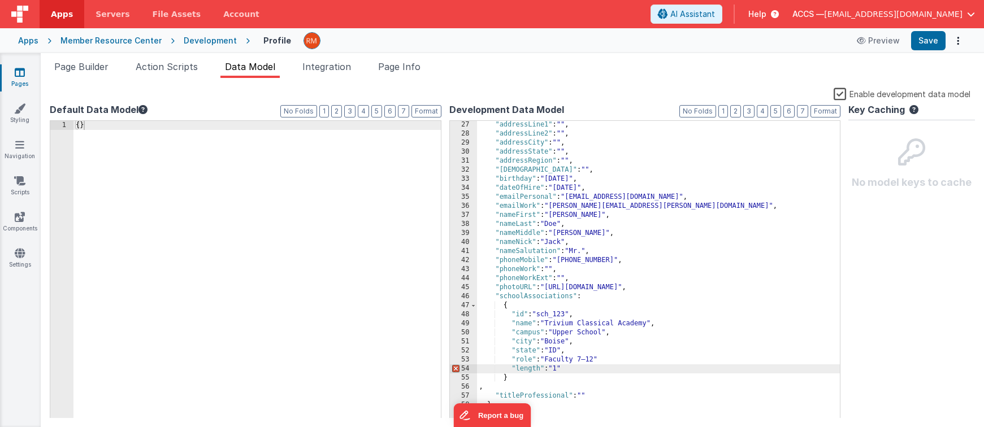
click at [619, 359] on div ""addressLine1" : "" , "addressLine2" : "" , "addressCity" : "" , "addressState"…" at bounding box center [658, 278] width 363 height 316
click at [927, 40] on button "Save" at bounding box center [928, 40] width 34 height 19
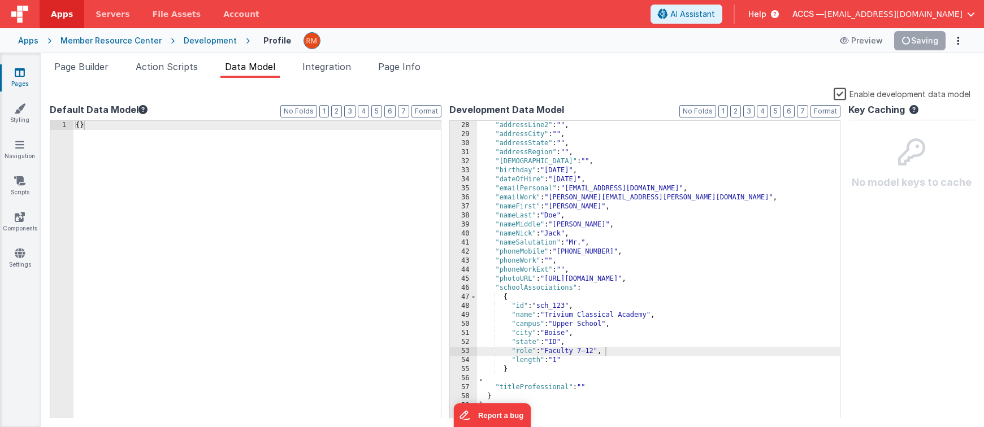
click at [505, 300] on div ""addressLine2" : "" , "addressCity" : "" , "addressState" : "" , "addressRegion…" at bounding box center [658, 279] width 363 height 316
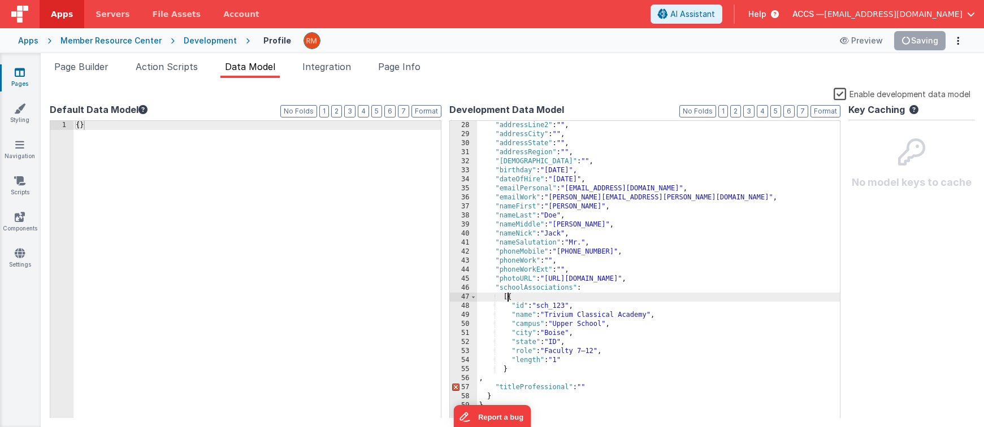
click at [511, 373] on div ""addressLine2" : "" , "addressCity" : "" , "addressState" : "" , "addressRegion…" at bounding box center [658, 279] width 363 height 316
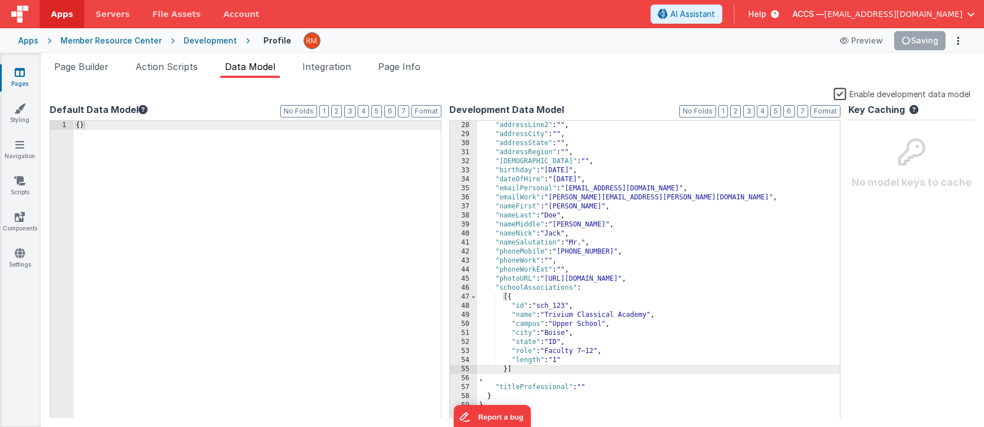
click at [563, 355] on div ""addressLine2" : "" , "addressCity" : "" , "addressState" : "" , "addressRegion…" at bounding box center [658, 279] width 363 height 316
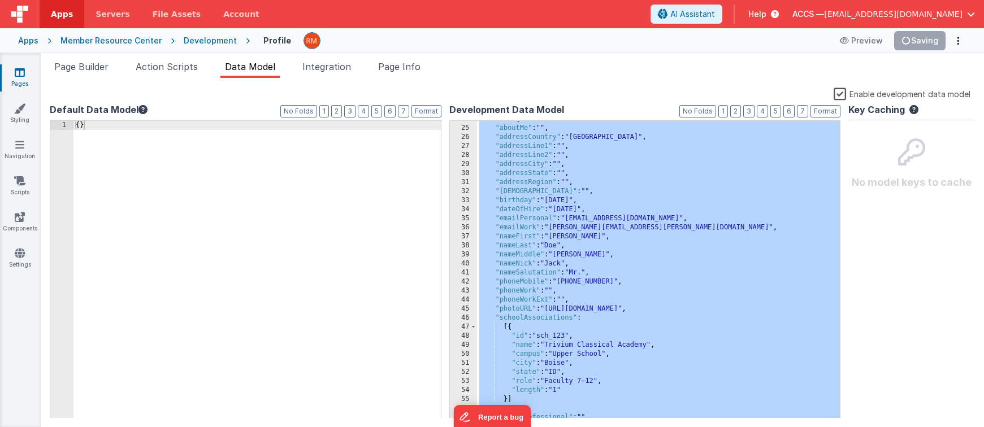
scroll to position [225, 0]
click at [142, 129] on div "{ }" at bounding box center [256, 279] width 367 height 316
drag, startPoint x: 149, startPoint y: 129, endPoint x: 38, endPoint y: 128, distance: 110.7
click at [38, 128] on section "Pages Styling Navigation Scripts Components Settings Page Builder Action Script…" at bounding box center [492, 240] width 984 height 374
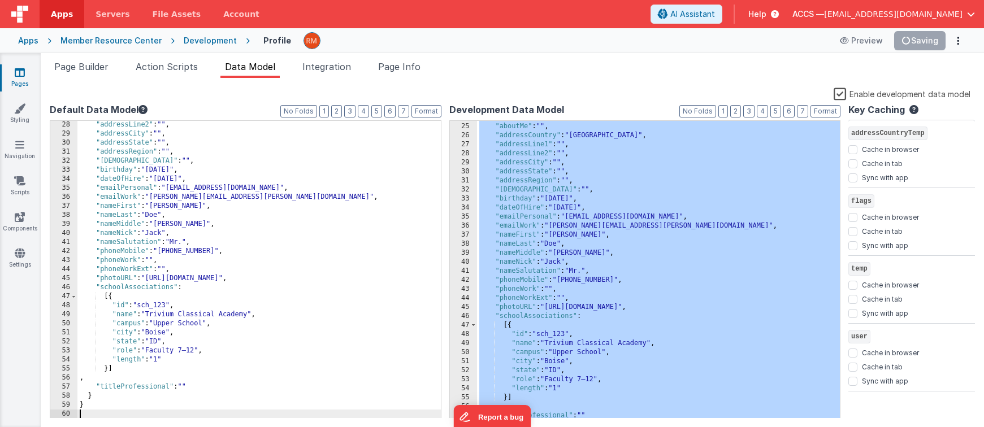
scroll to position [254, 0]
